Goal: Find specific page/section: Find specific page/section

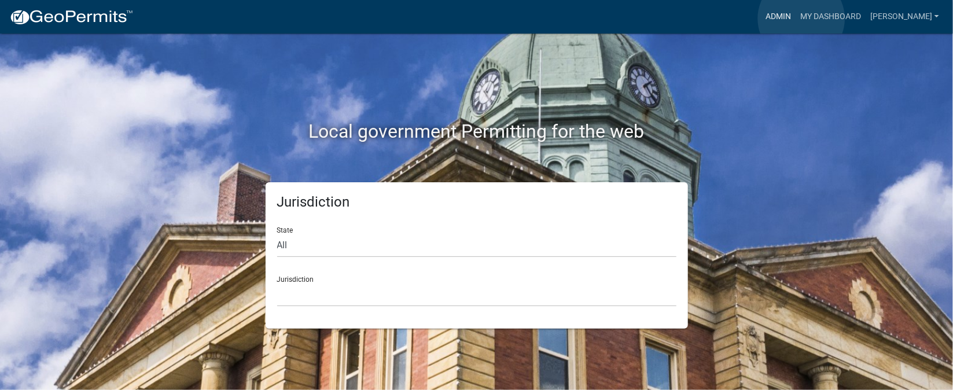
click at [796, 19] on link "Admin" at bounding box center [778, 17] width 35 height 22
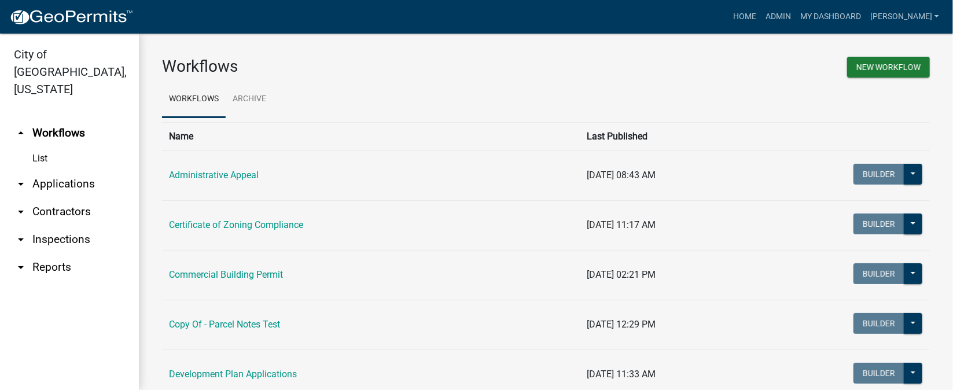
click at [58, 226] on link "arrow_drop_down Inspections" at bounding box center [69, 240] width 139 height 28
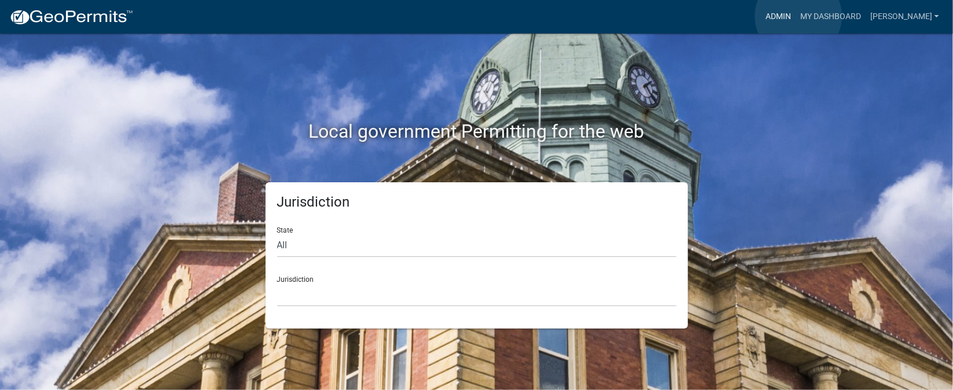
click at [796, 16] on link "Admin" at bounding box center [778, 17] width 35 height 22
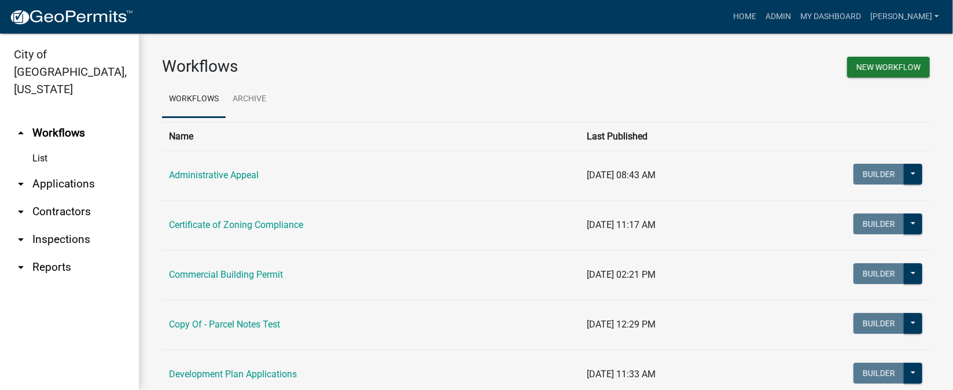
click at [73, 226] on link "arrow_drop_down Inspections" at bounding box center [69, 240] width 139 height 28
